Goal: Information Seeking & Learning: Understand process/instructions

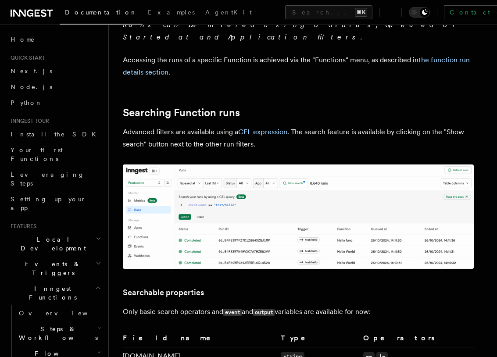
scroll to position [373, 0]
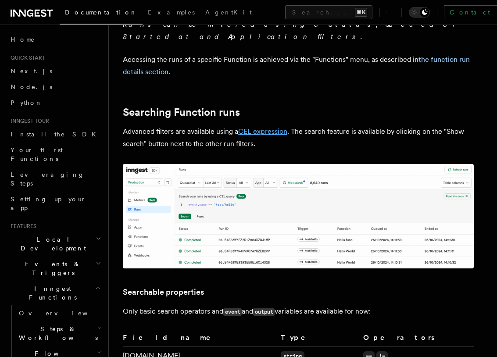
click at [268, 127] on link "CEL expression" at bounding box center [262, 131] width 49 height 8
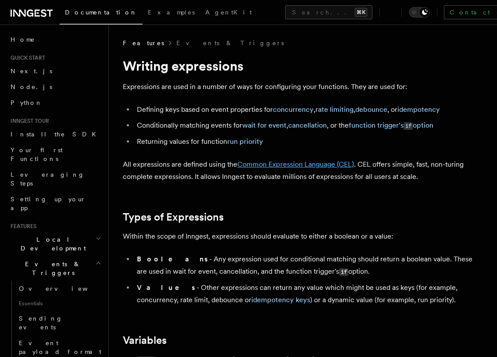
click at [312, 167] on link "Common Expression Language (CEL)" at bounding box center [295, 164] width 117 height 8
click at [312, 165] on link "Common Expression Language (CEL)" at bounding box center [295, 164] width 117 height 8
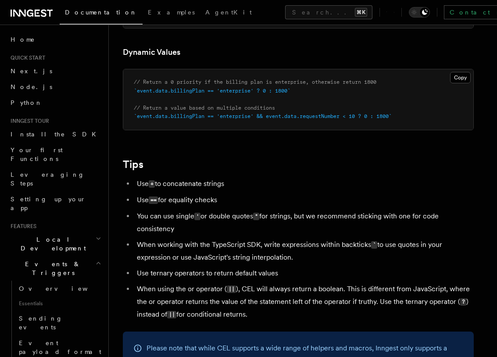
scroll to position [769, 0]
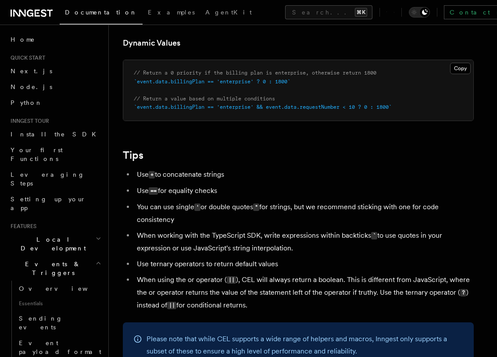
click at [258, 211] on code """ at bounding box center [256, 207] width 6 height 7
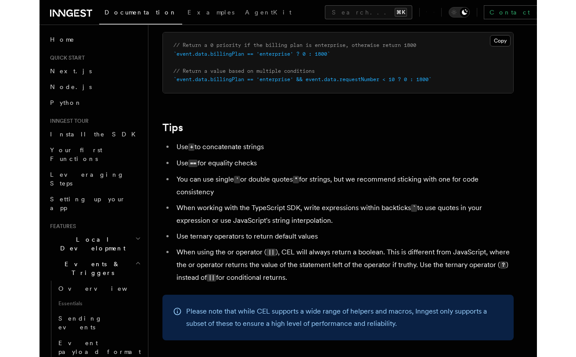
scroll to position [798, 0]
